Goal: Task Accomplishment & Management: Manage account settings

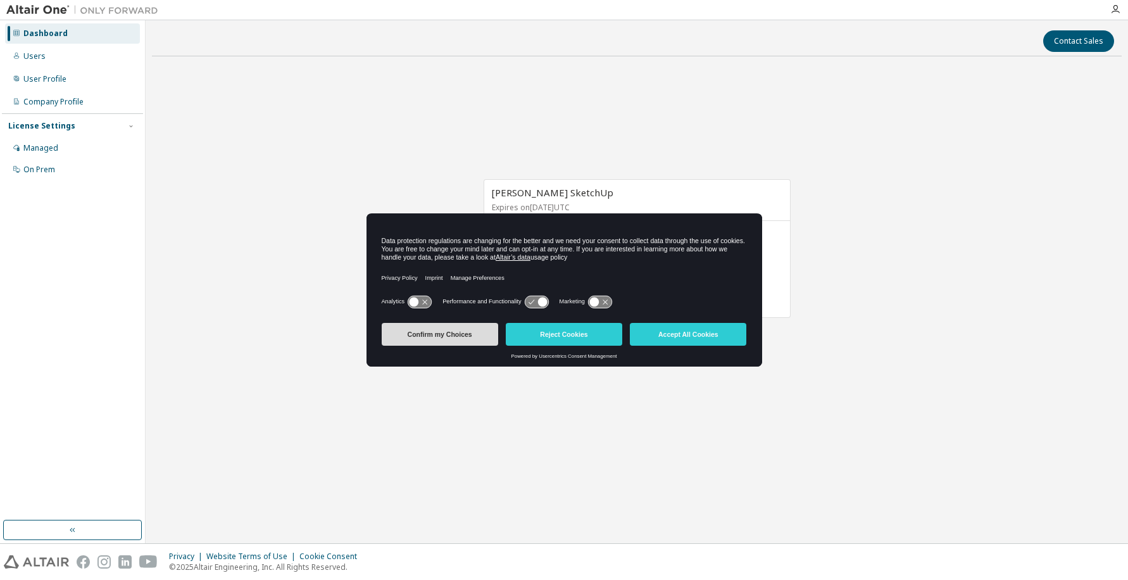
click at [450, 339] on button "Confirm my Choices" at bounding box center [440, 334] width 117 height 23
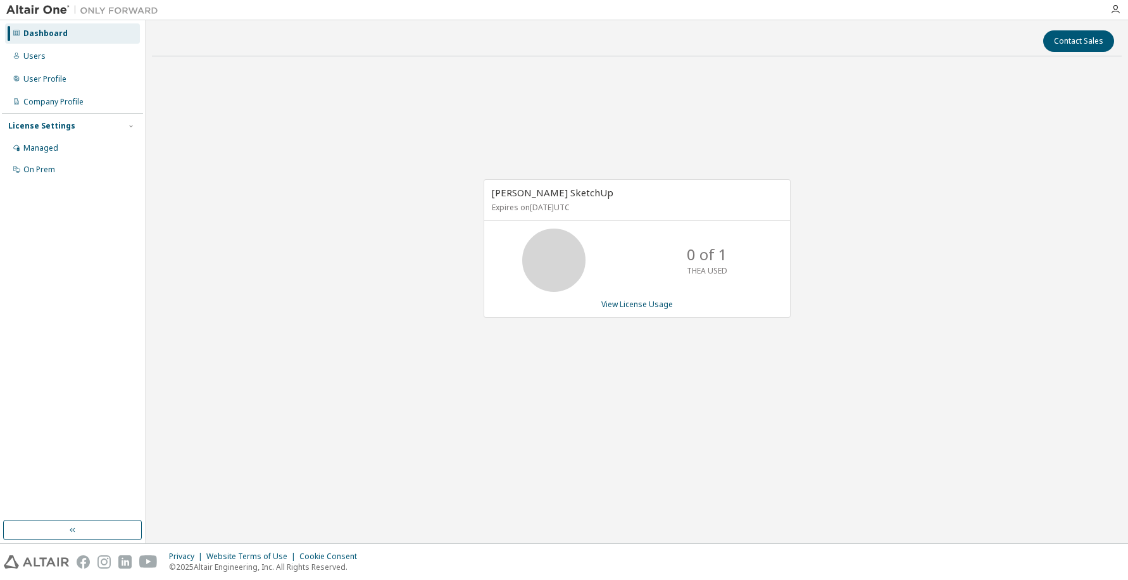
click at [559, 268] on icon at bounding box center [554, 260] width 32 height 32
click at [76, 57] on div "Users" at bounding box center [72, 56] width 135 height 20
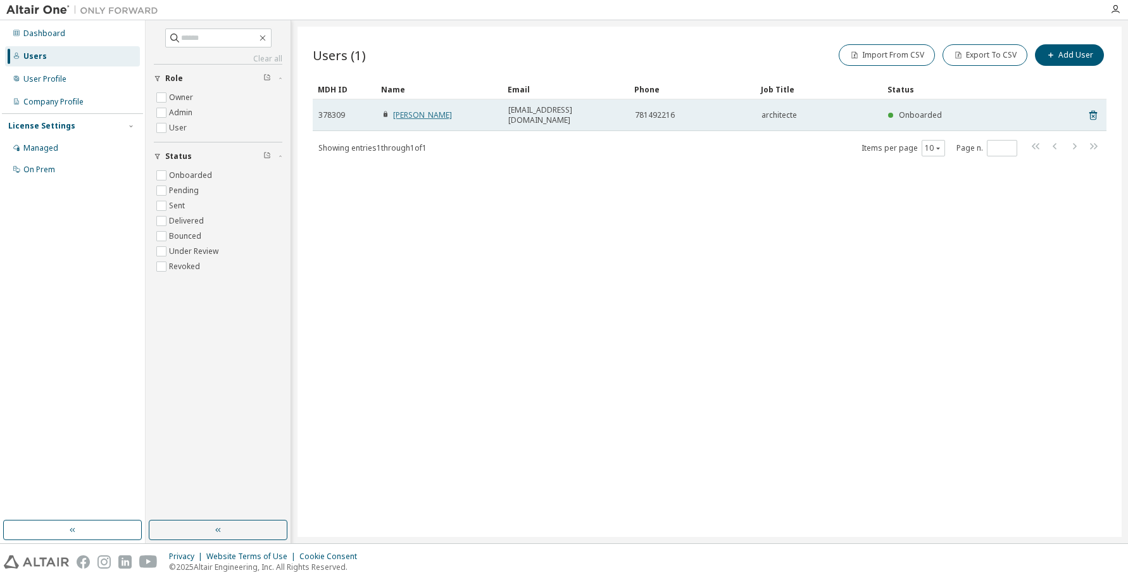
click at [413, 115] on link "[PERSON_NAME]" at bounding box center [422, 115] width 59 height 11
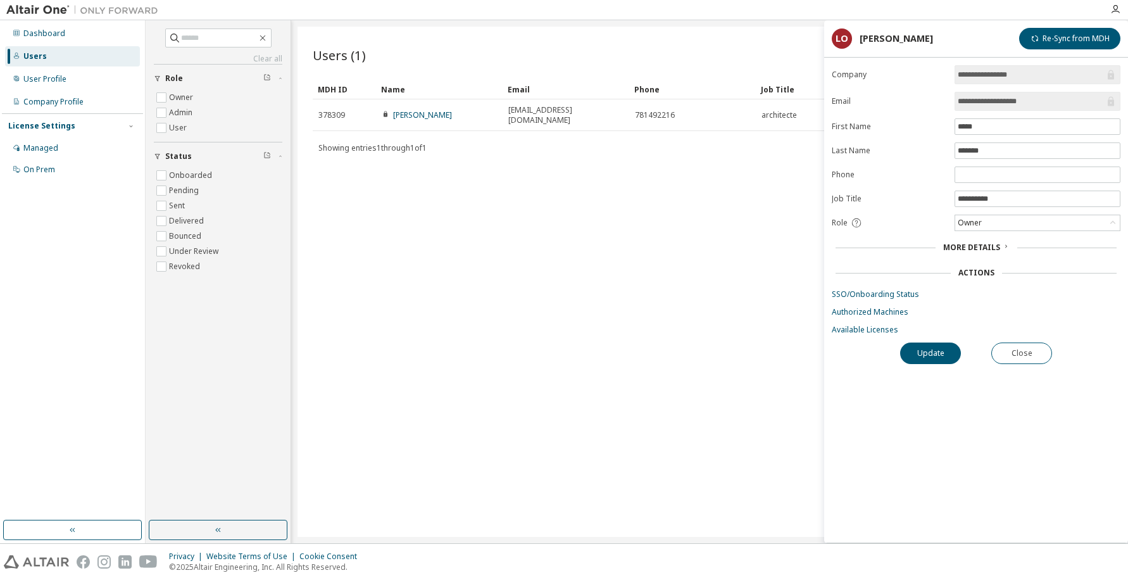
click at [637, 360] on div "Users (1) Import From CSV Export To CSV Add User Clear Load Save Save As Field …" at bounding box center [710, 282] width 824 height 510
click at [51, 104] on div "Company Profile" at bounding box center [53, 102] width 60 height 10
